Goal: Obtain resource: Obtain resource

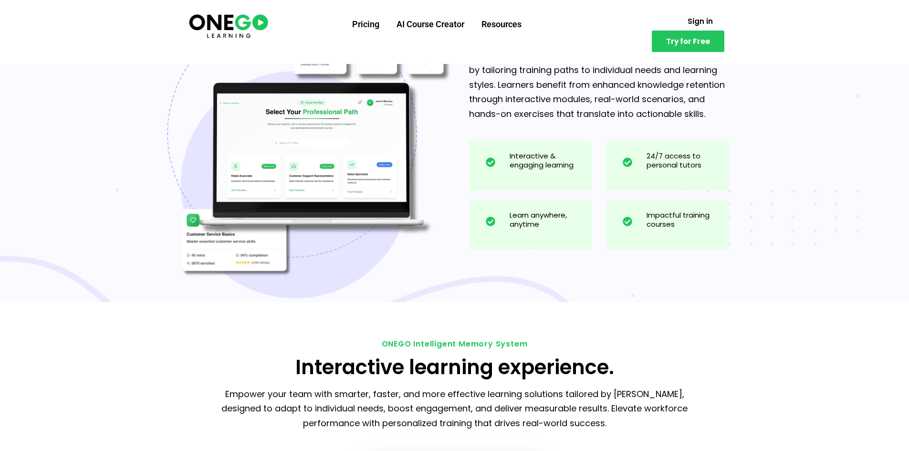
scroll to position [1002, 0]
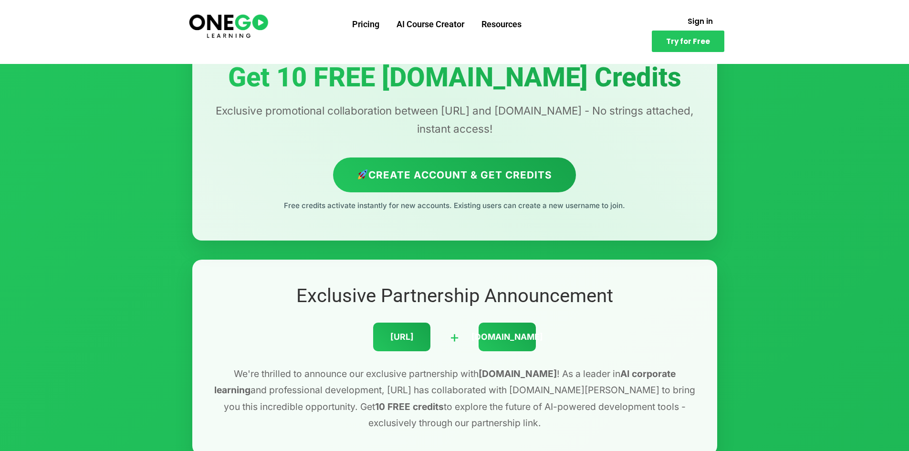
scroll to position [95, 0]
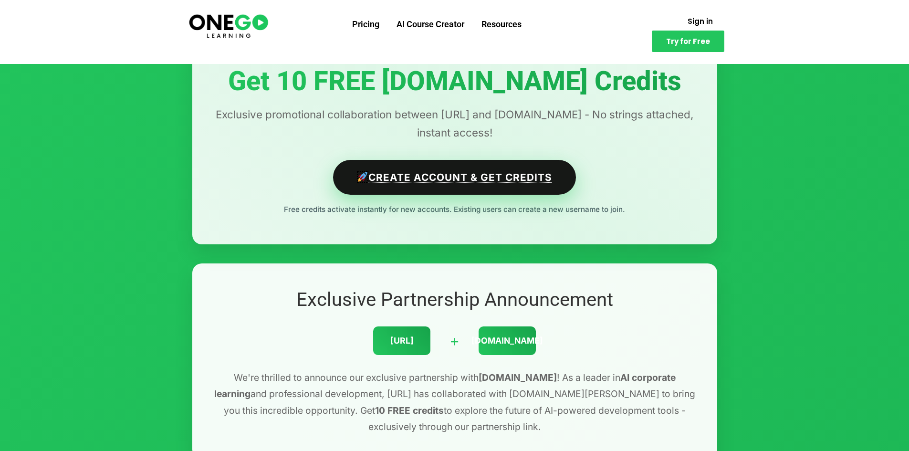
click at [496, 187] on link "Create Account & Get Credits" at bounding box center [454, 177] width 243 height 35
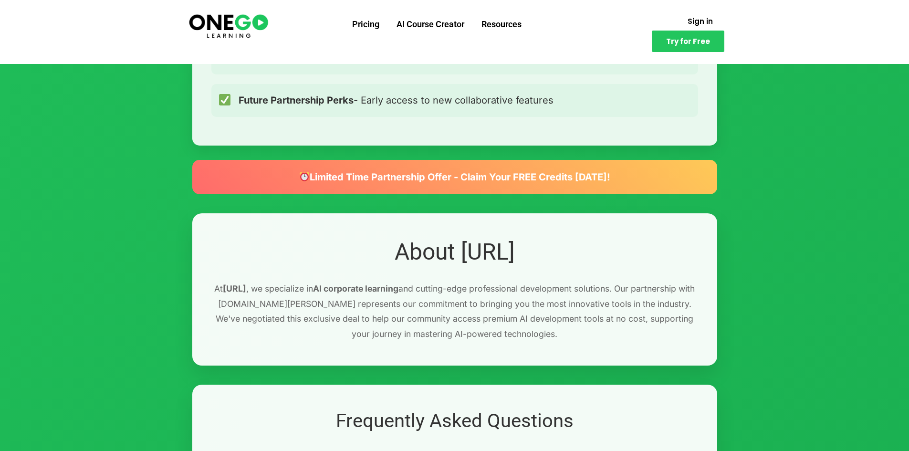
scroll to position [954, 0]
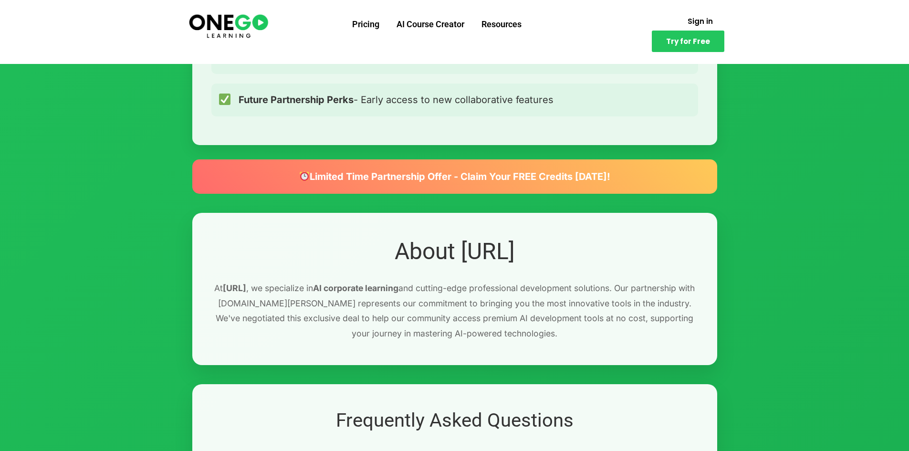
click at [399, 171] on div "Limited Time Partnership Offer - Claim Your FREE Credits Today!" at bounding box center [454, 176] width 525 height 34
click at [460, 197] on div "Exclusive Partnership Offer Get 10 FREE Lovable.dev Credits Exclusive promotion…" at bounding box center [455, 336] width 544 height 2396
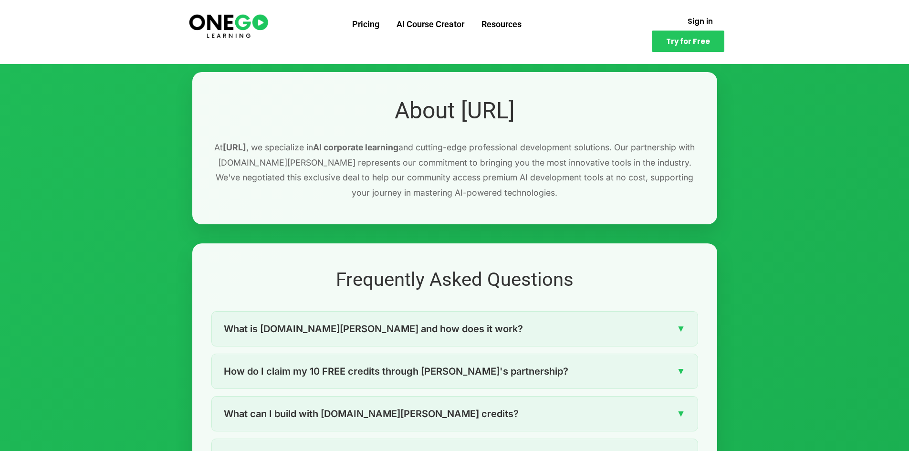
scroll to position [1193, 0]
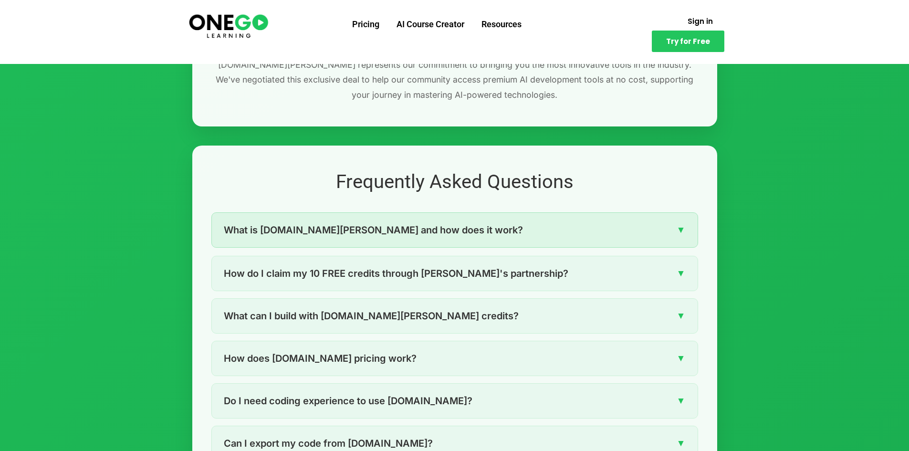
click at [320, 233] on span "What is Lovable.dev and how does it work?" at bounding box center [373, 229] width 299 height 15
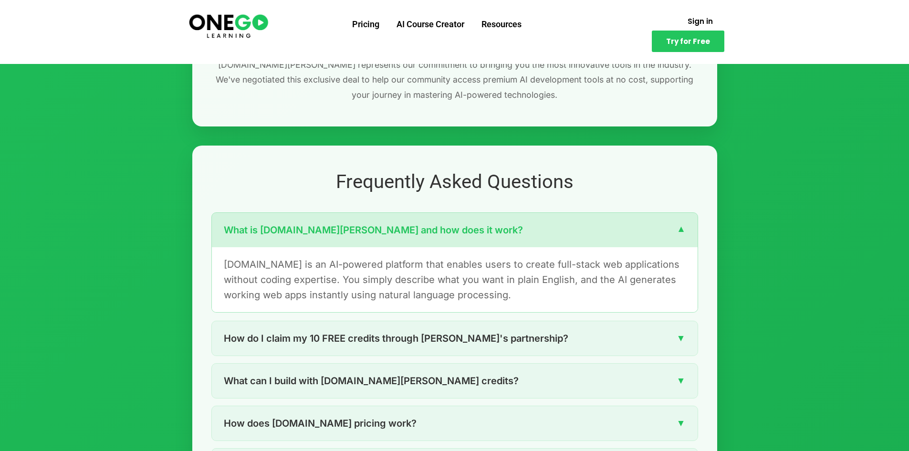
click at [320, 233] on span "What is Lovable.dev and how does it work?" at bounding box center [373, 229] width 299 height 15
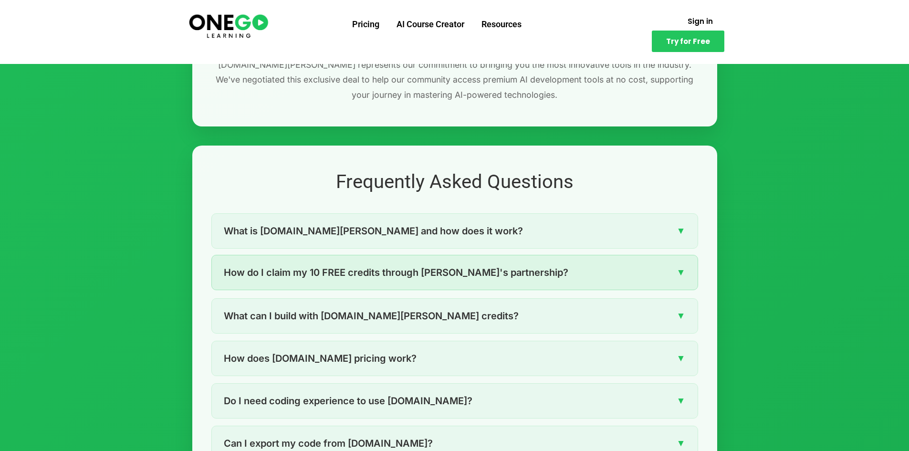
click at [331, 277] on span "How do I claim my 10 FREE credits through ONEGO's partnership?" at bounding box center [396, 272] width 344 height 15
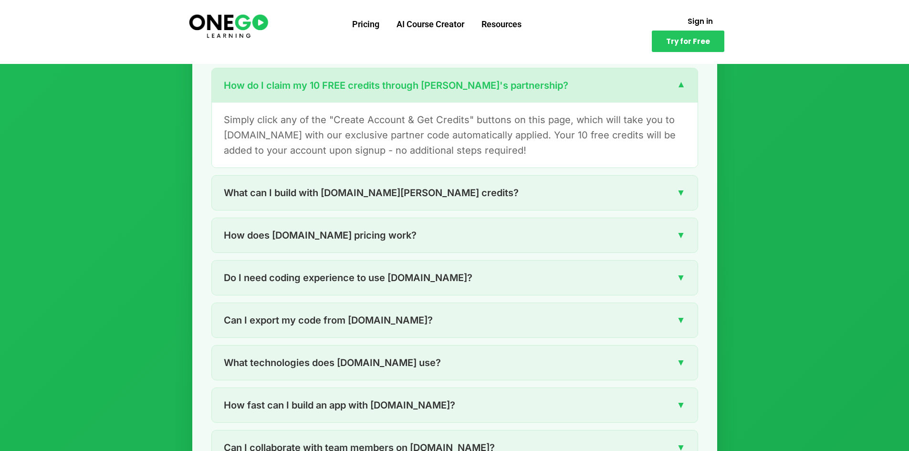
scroll to position [1384, 0]
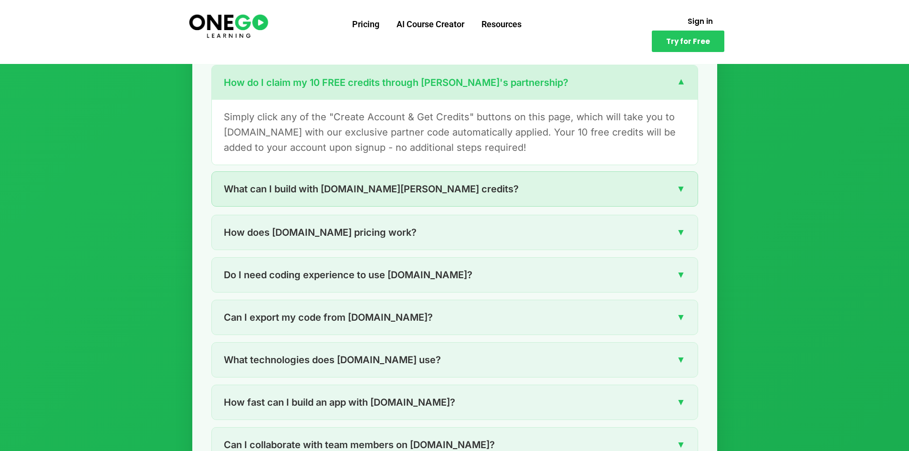
click at [266, 191] on span "What can I build with Lovable.dev credits?" at bounding box center [371, 188] width 295 height 15
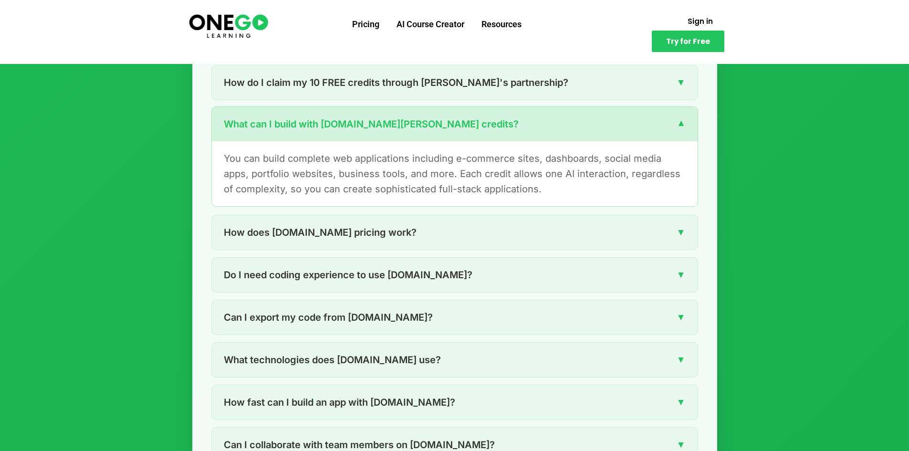
click at [297, 134] on div "What can I build with Lovable.dev credits? ▼" at bounding box center [455, 124] width 486 height 34
